Goal: Task Accomplishment & Management: Complete application form

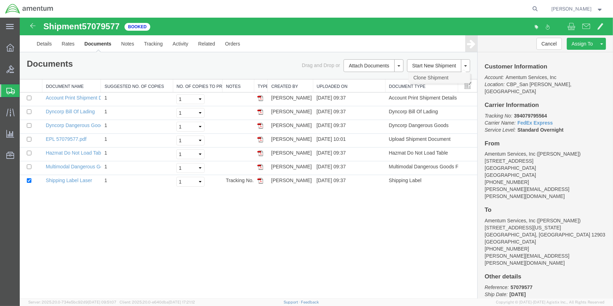
click at [430, 77] on link "Clone Shipment" at bounding box center [439, 77] width 61 height 11
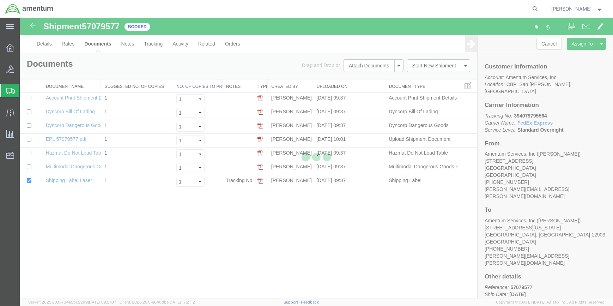
select select "49914"
select select "49927"
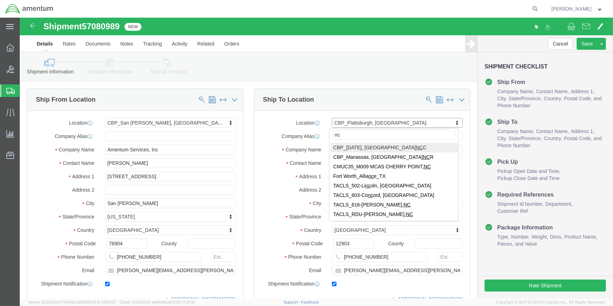
type input "ncr"
select select "49925"
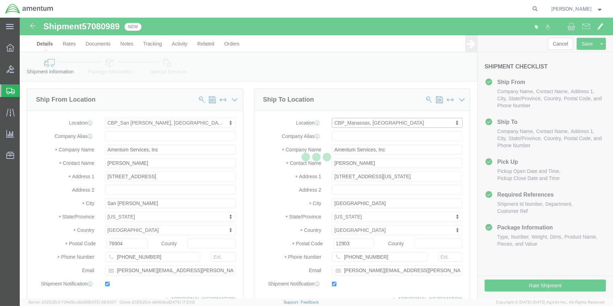
type input "[PERSON_NAME]"
type input "[STREET_ADDRESS]"
type input "Manassas"
type input "20110"
type input "[PHONE_NUMBER]"
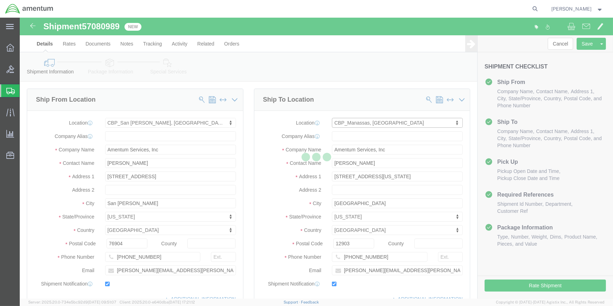
type input "236"
type input "[PERSON_NAME][EMAIL_ADDRESS][PERSON_NAME][DOMAIN_NAME]"
select select "VA"
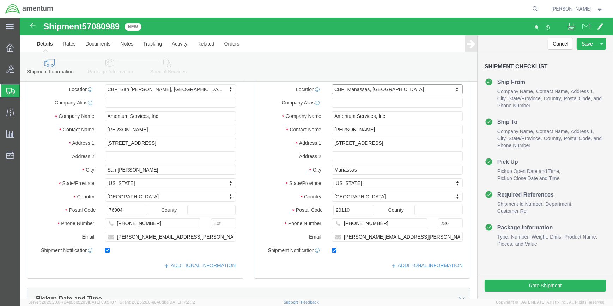
scroll to position [96, 0]
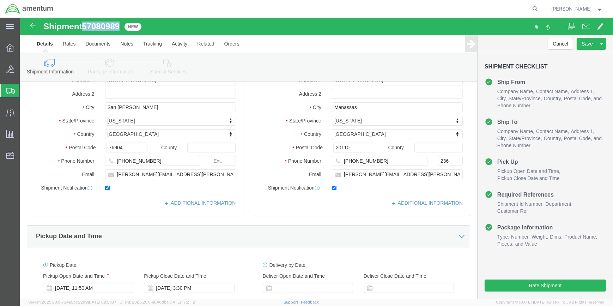
drag, startPoint x: 65, startPoint y: 7, endPoint x: 103, endPoint y: 7, distance: 38.1
click div "Shipment 57080989 New"
drag, startPoint x: 103, startPoint y: 7, endPoint x: 97, endPoint y: 9, distance: 6.6
copy span "57080989"
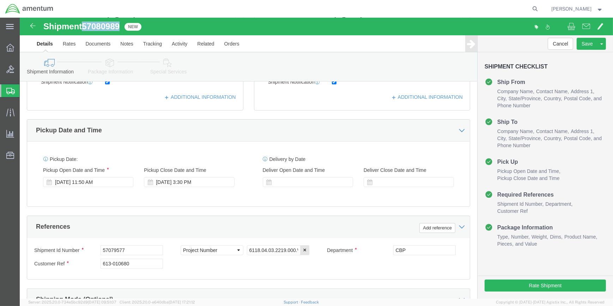
scroll to position [224, 0]
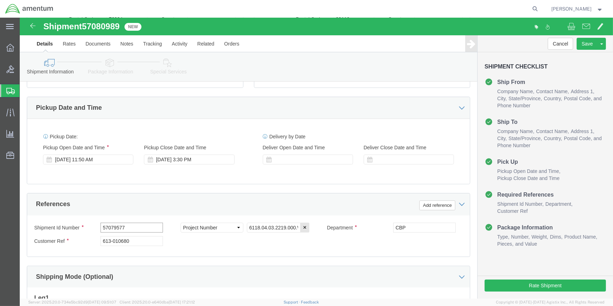
click input "57079577"
type input "5"
paste input "57080989"
type input "57080989"
click input "613-010680"
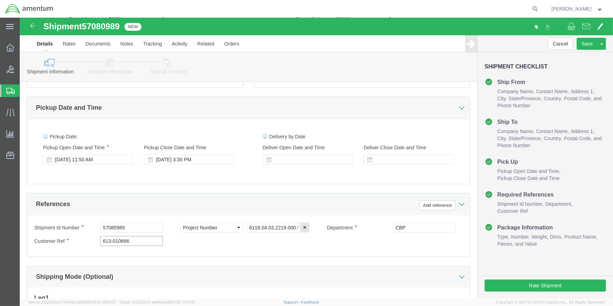
type input "613-010666"
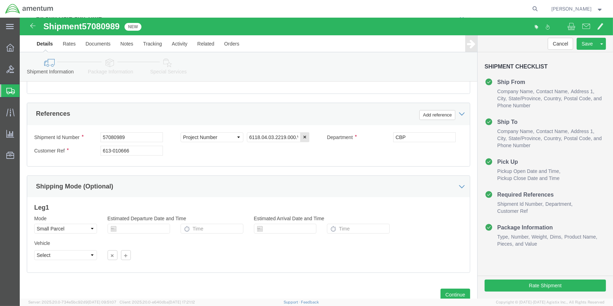
scroll to position [338, 0]
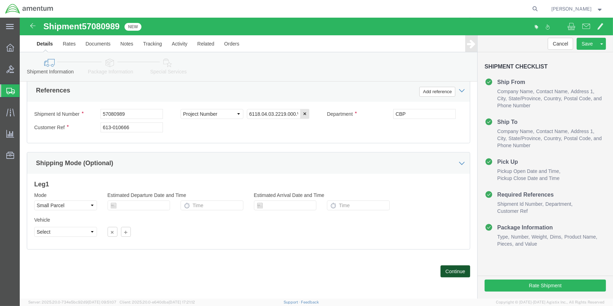
drag, startPoint x: 431, startPoint y: 250, endPoint x: 376, endPoint y: 241, distance: 56.1
click button "Continue"
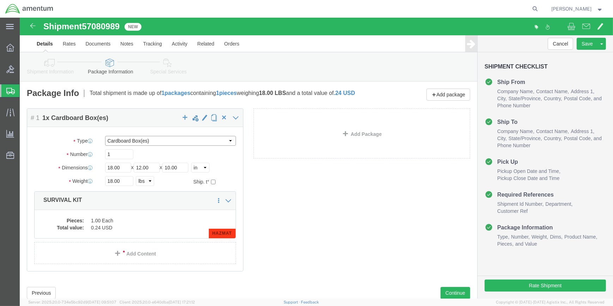
click select "Select Bale(s) Basket(s) Bolt(s) Bottle(s) Buckets Bulk Bundle(s) Can(s) Cardbo…"
select select "CRAT"
click select "Select Bale(s) Basket(s) Bolt(s) Bottle(s) Buckets Bulk Bundle(s) Can(s) Cardbo…"
click input "18.00"
type input "1"
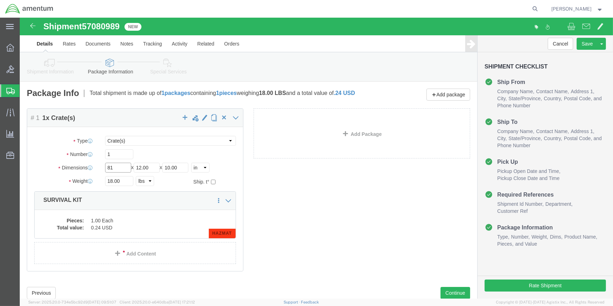
type input "81"
type input "18"
click input "18.00"
type input "1"
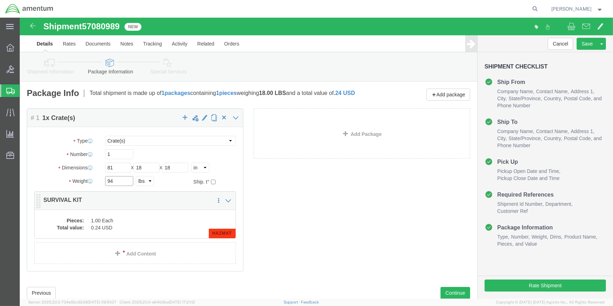
type input "94"
click dd "1.00 Each"
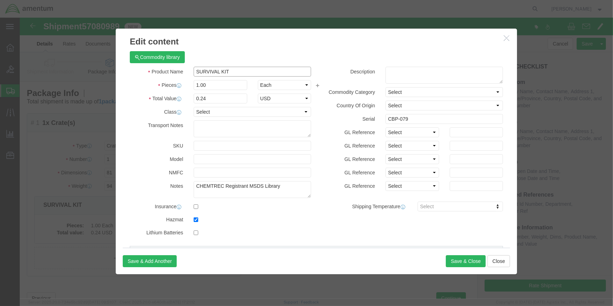
click input "SURVIVAL KIT"
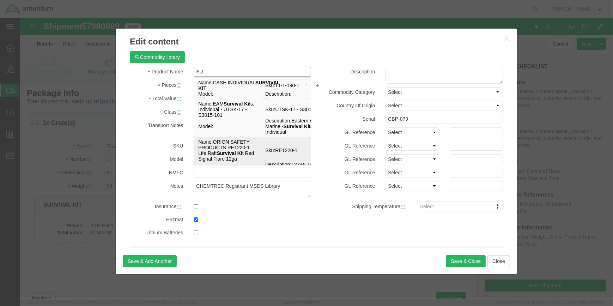
type input "S"
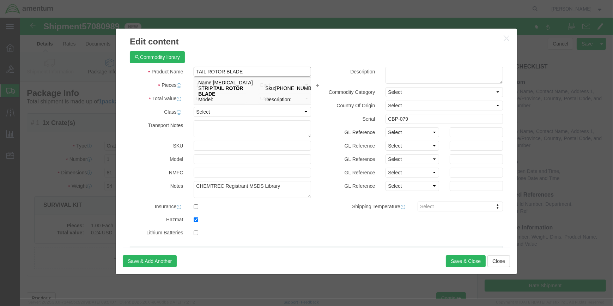
type input "TAIL ROTOR BLADE"
drag, startPoint x: 307, startPoint y: 166, endPoint x: 270, endPoint y: 158, distance: 37.8
click label "GL Reference"
click input "0.24"
type input "0"
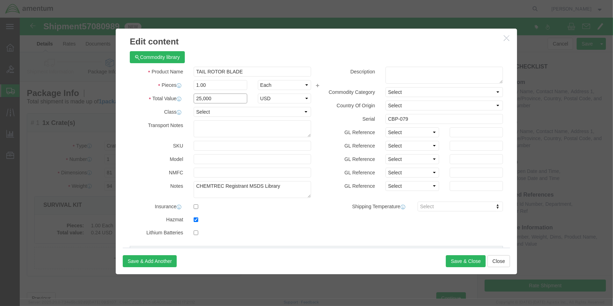
type input "25,000"
click input "CBP-079"
type input "C"
type input "24073"
drag, startPoint x: 259, startPoint y: 169, endPoint x: 172, endPoint y: 169, distance: 86.5
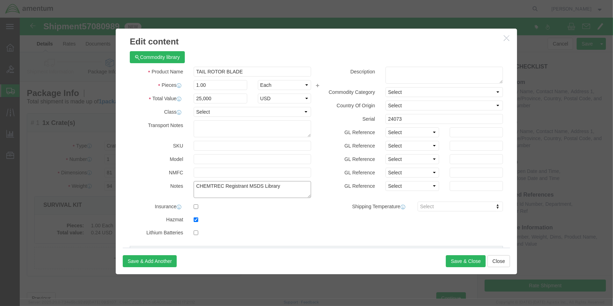
click textarea "CHEMTREC Registrant MSDS Library"
drag, startPoint x: 173, startPoint y: 202, endPoint x: 251, endPoint y: 202, distance: 78.0
click input "checkbox"
checkbox input "false"
click button "Save & Close"
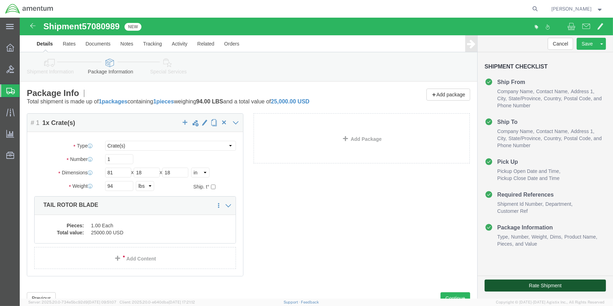
drag, startPoint x: 511, startPoint y: 267, endPoint x: 442, endPoint y: 246, distance: 72.6
click button "Rate Shipment"
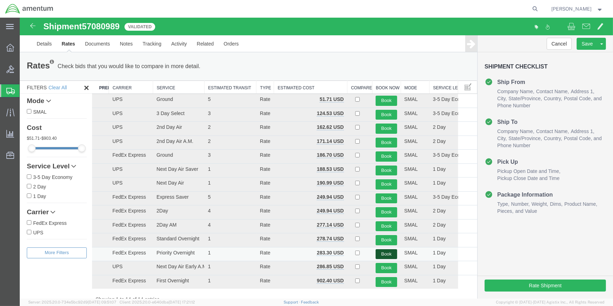
click at [384, 252] on button "Book" at bounding box center [387, 254] width 22 height 10
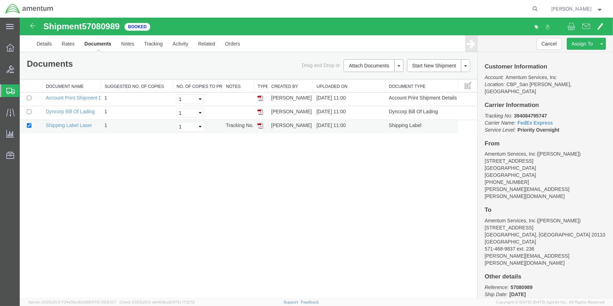
drag, startPoint x: 139, startPoint y: 126, endPoint x: 148, endPoint y: 128, distance: 9.3
click at [139, 126] on td "1" at bounding box center [137, 127] width 72 height 14
click at [259, 127] on img at bounding box center [261, 126] width 6 height 6
click at [260, 125] on img at bounding box center [261, 126] width 6 height 6
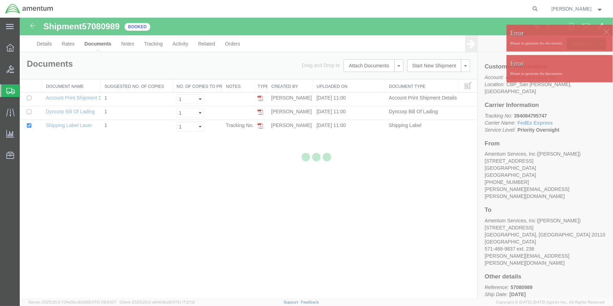
click at [263, 126] on div at bounding box center [317, 158] width 594 height 281
